Goal: Find specific page/section: Find specific page/section

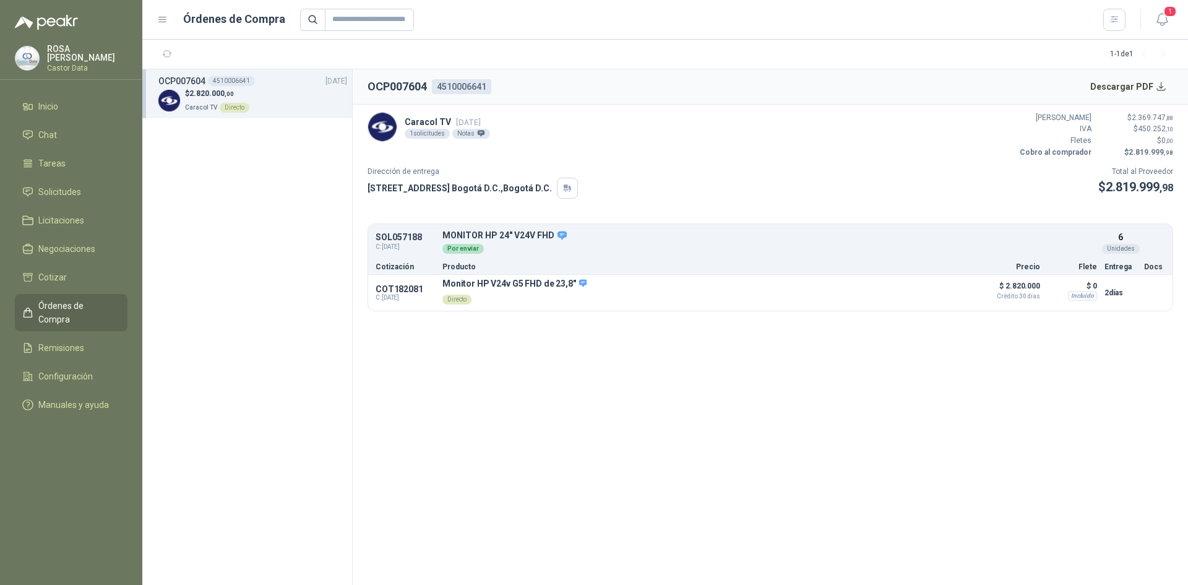
click at [59, 305] on span "Órdenes de Compra" at bounding box center [76, 312] width 77 height 27
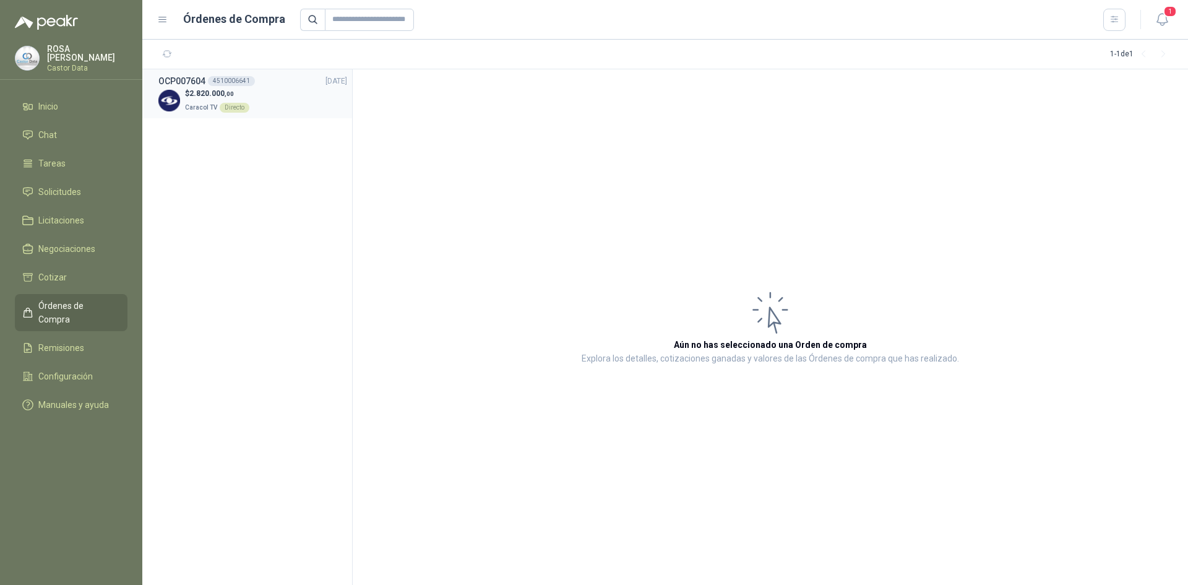
click at [259, 92] on div "$ 2.820.000 ,00 Caracol TV Directo" at bounding box center [252, 100] width 189 height 25
